Goal: Information Seeking & Learning: Check status

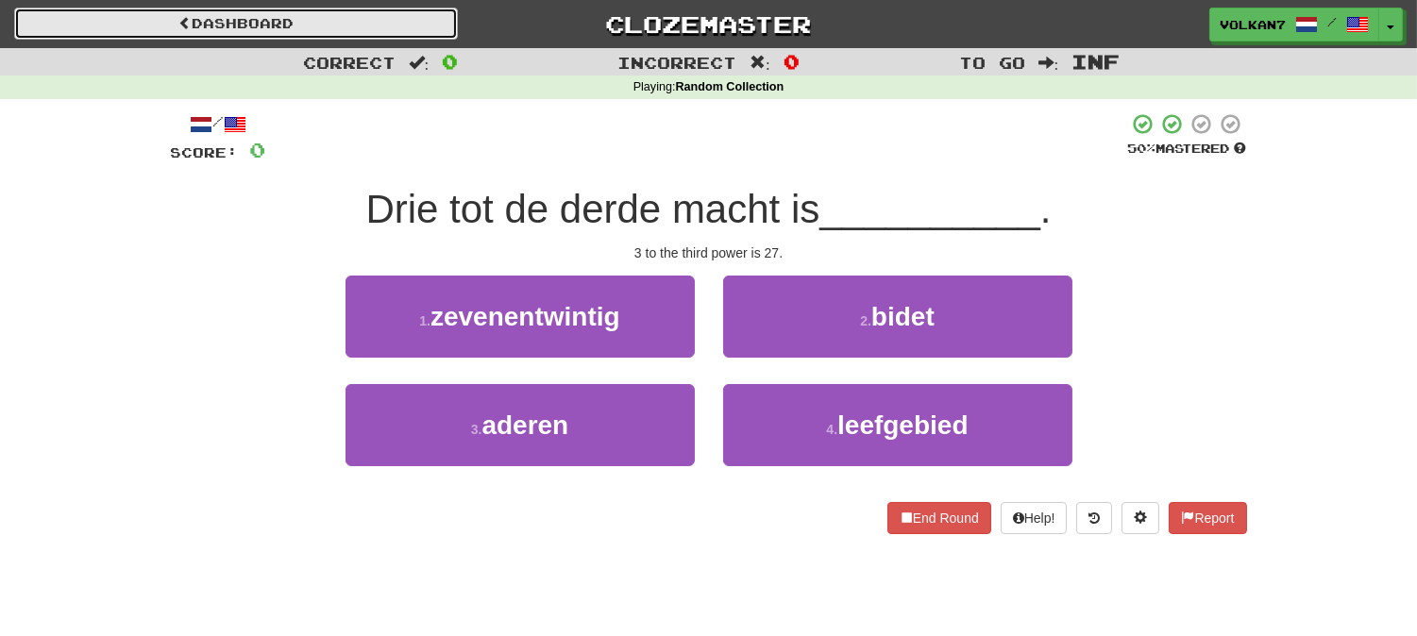
click at [297, 28] on link "Dashboard" at bounding box center [236, 24] width 444 height 32
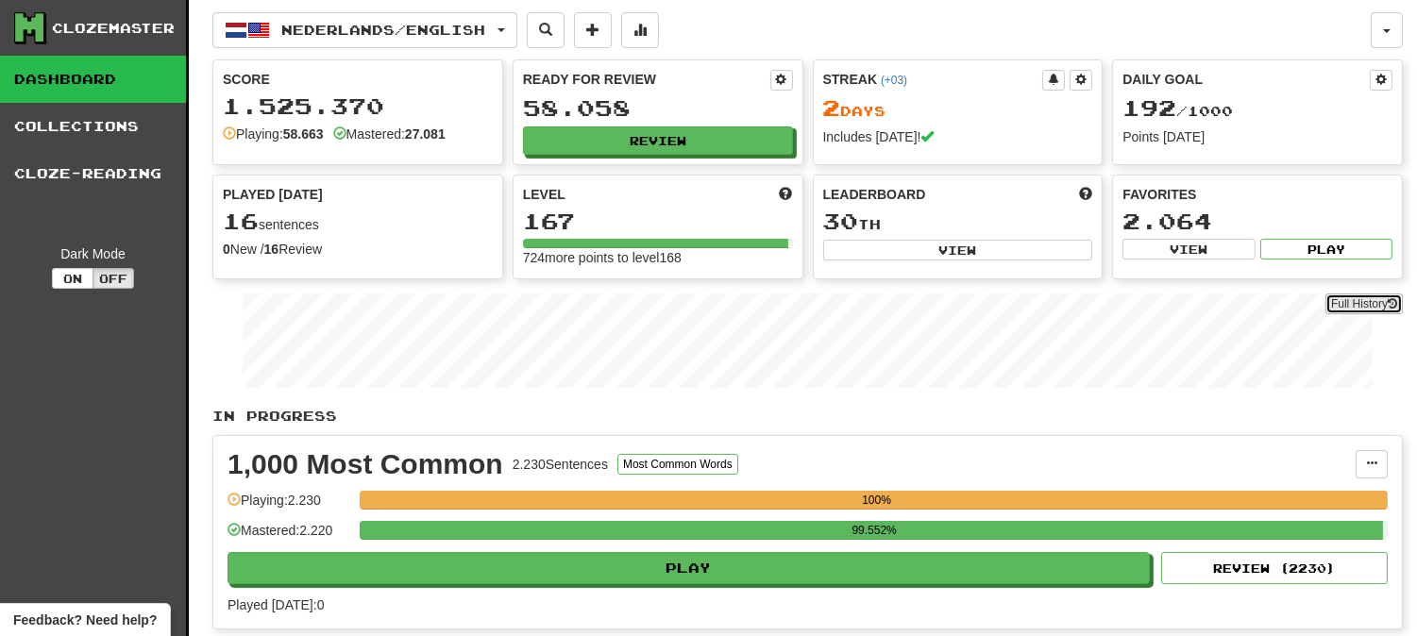
click at [1342, 305] on link "Full History" at bounding box center [1363, 303] width 77 height 21
